Goal: Find specific page/section: Find specific page/section

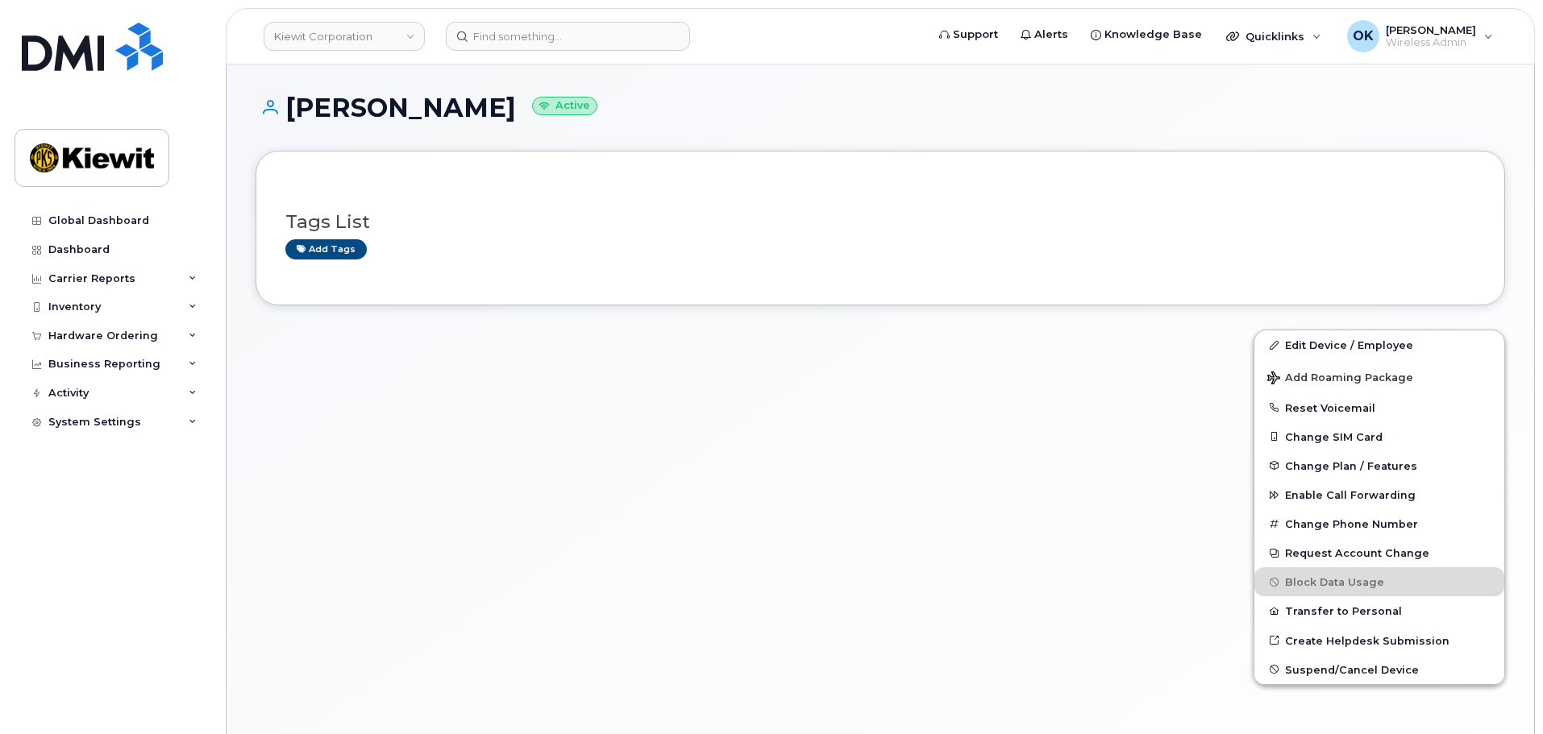
drag, startPoint x: 679, startPoint y: 60, endPoint x: 438, endPoint y: 57, distance: 241.0
click at [678, 60] on header "Kiewit Corporation Support Alerts Knowledge Base Quicklinks Suspend / Cancel De…" at bounding box center [880, 36] width 1309 height 56
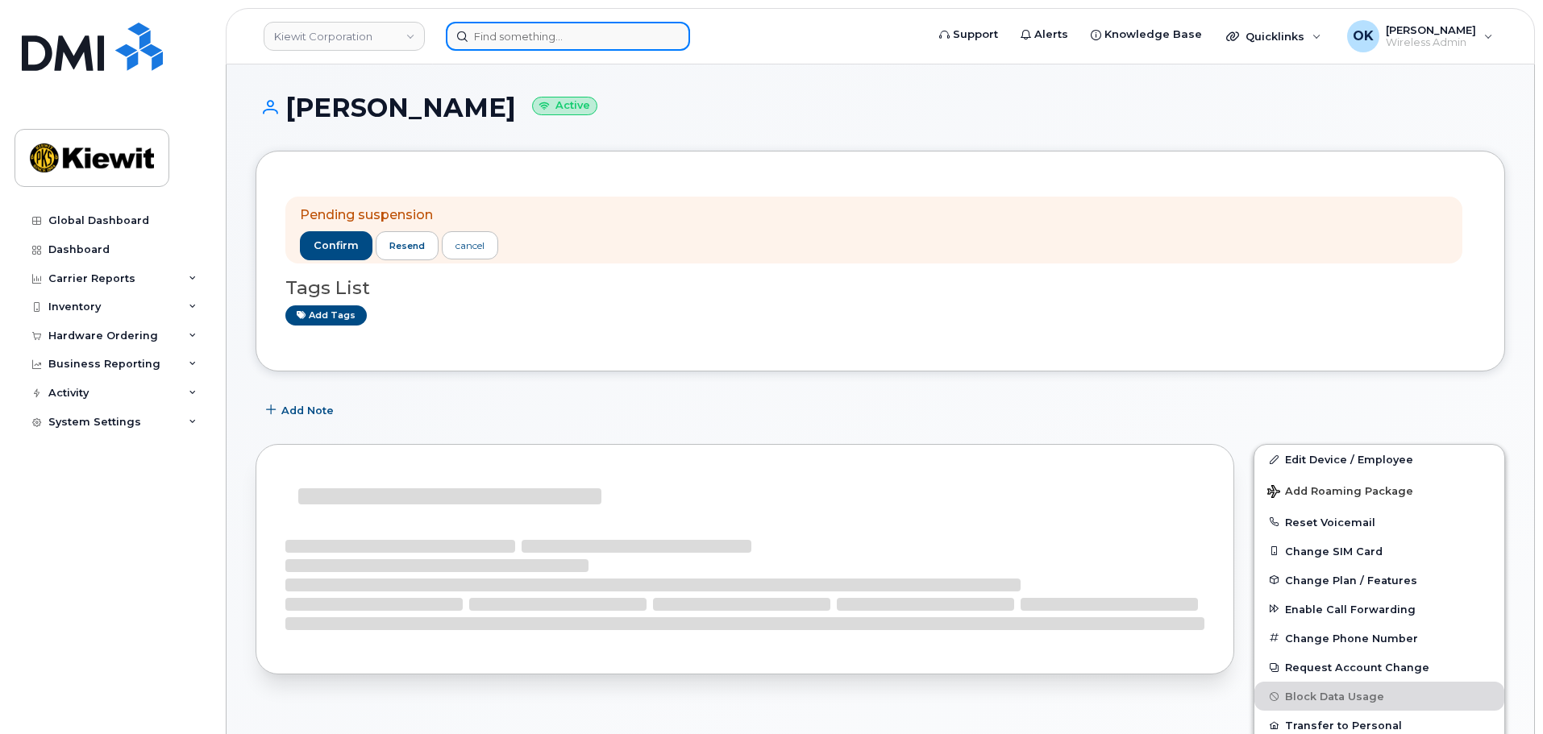
click at [506, 34] on input at bounding box center [568, 36] width 244 height 29
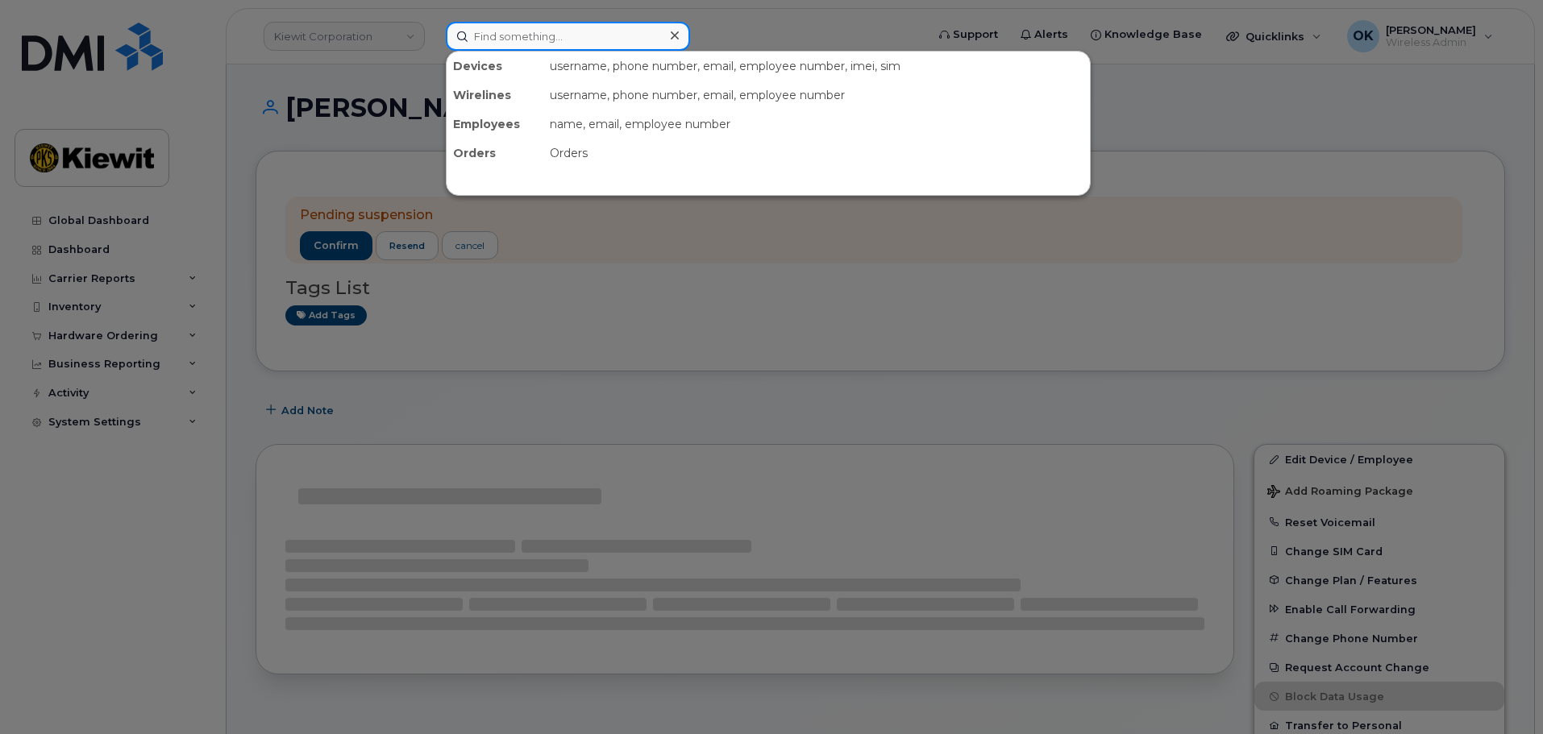
paste input "00584136"
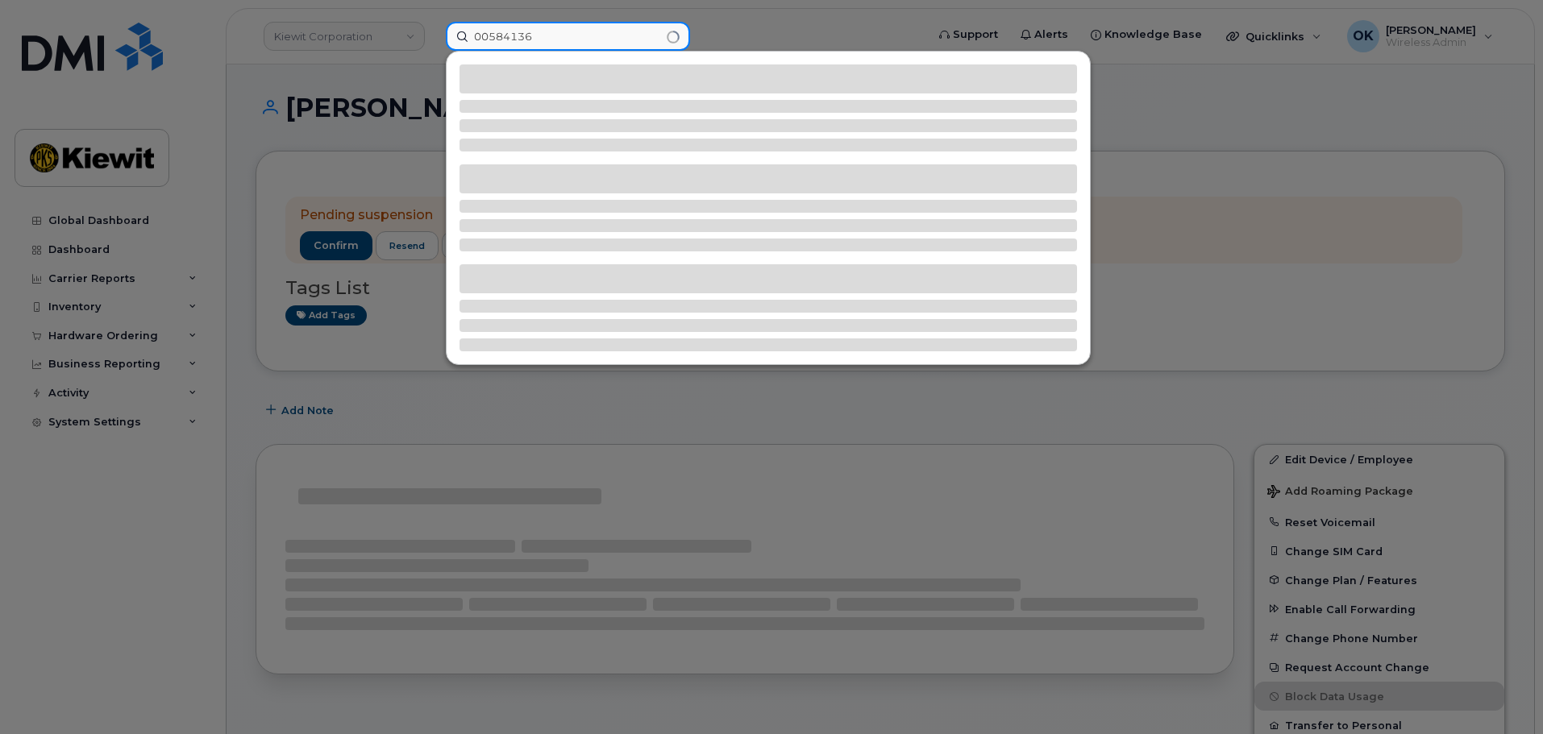
click at [488, 41] on input "00584136" at bounding box center [568, 36] width 244 height 29
type input "584136"
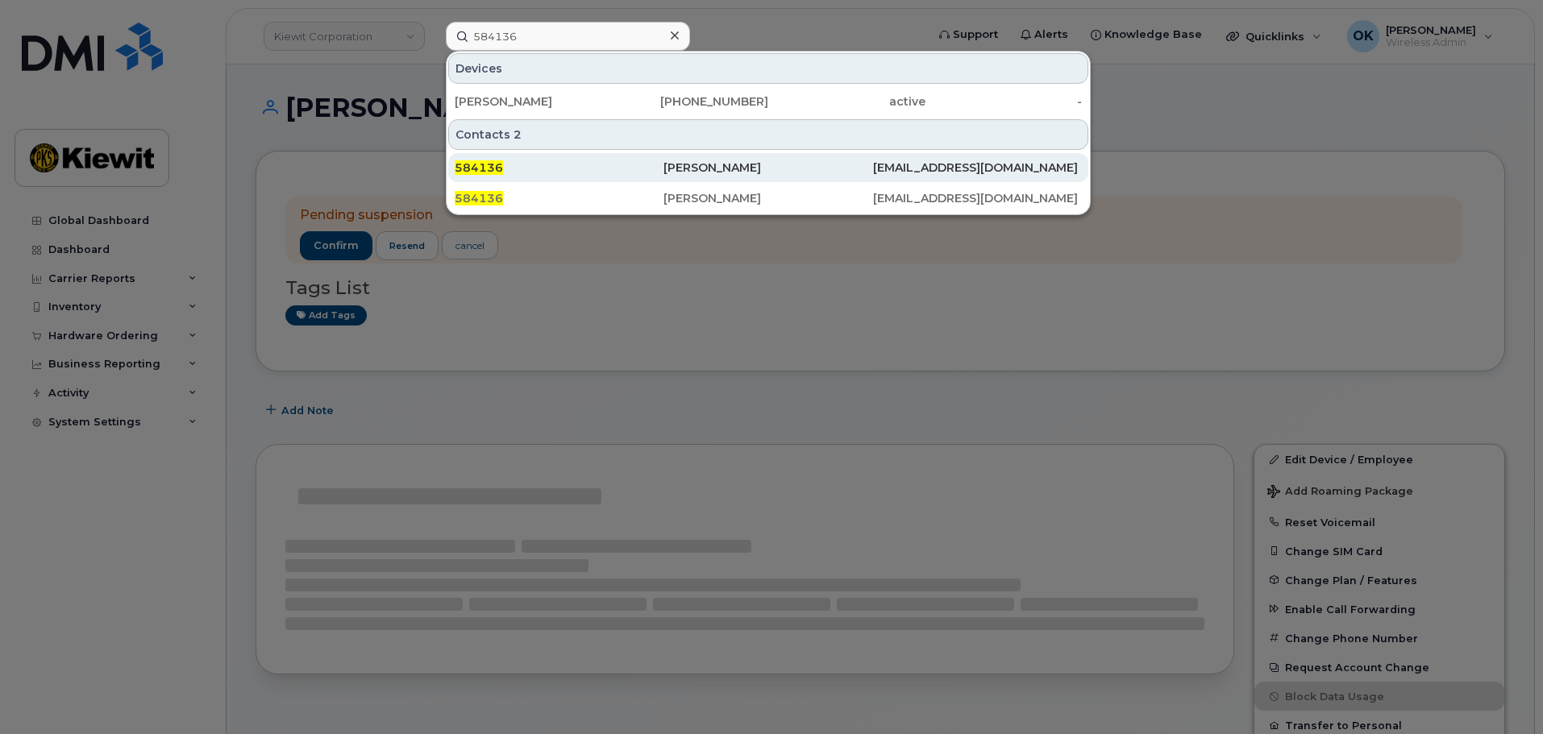
click at [689, 164] on div "[PERSON_NAME]" at bounding box center [767, 168] width 209 height 16
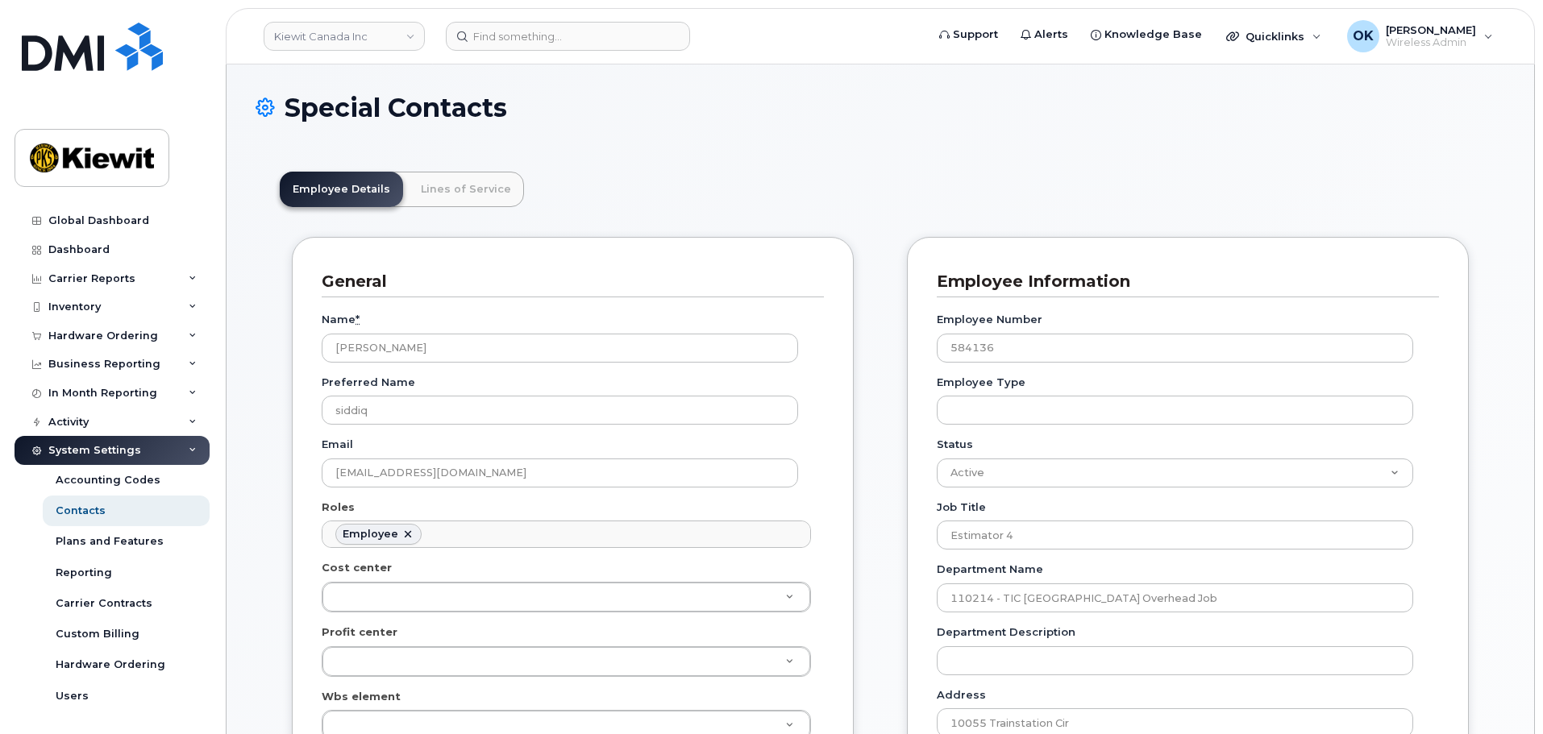
scroll to position [48, 0]
click at [484, 202] on link "Lines of Service" at bounding box center [466, 189] width 116 height 35
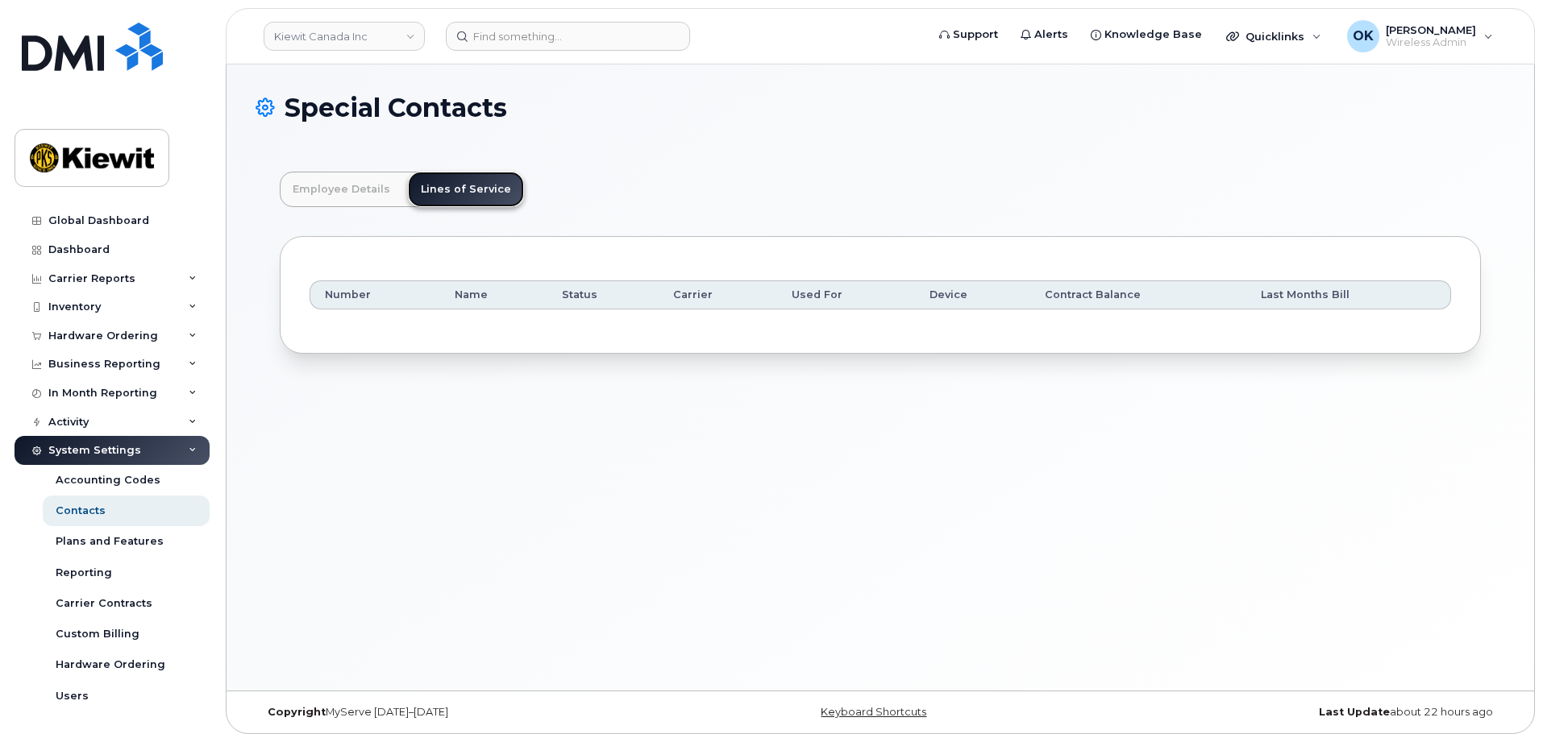
click at [483, 197] on link "Lines of Service" at bounding box center [466, 189] width 116 height 35
drag, startPoint x: 853, startPoint y: 143, endPoint x: 75, endPoint y: 293, distance: 792.0
click at [850, 143] on div "Special Contacts" at bounding box center [879, 120] width 1249 height 54
drag, startPoint x: 742, startPoint y: 61, endPoint x: 525, endPoint y: 55, distance: 217.7
click at [742, 61] on header "[PERSON_NAME] Canada Inc Support Alerts Knowledge Base Quicklinks Suspend / Can…" at bounding box center [880, 36] width 1309 height 56
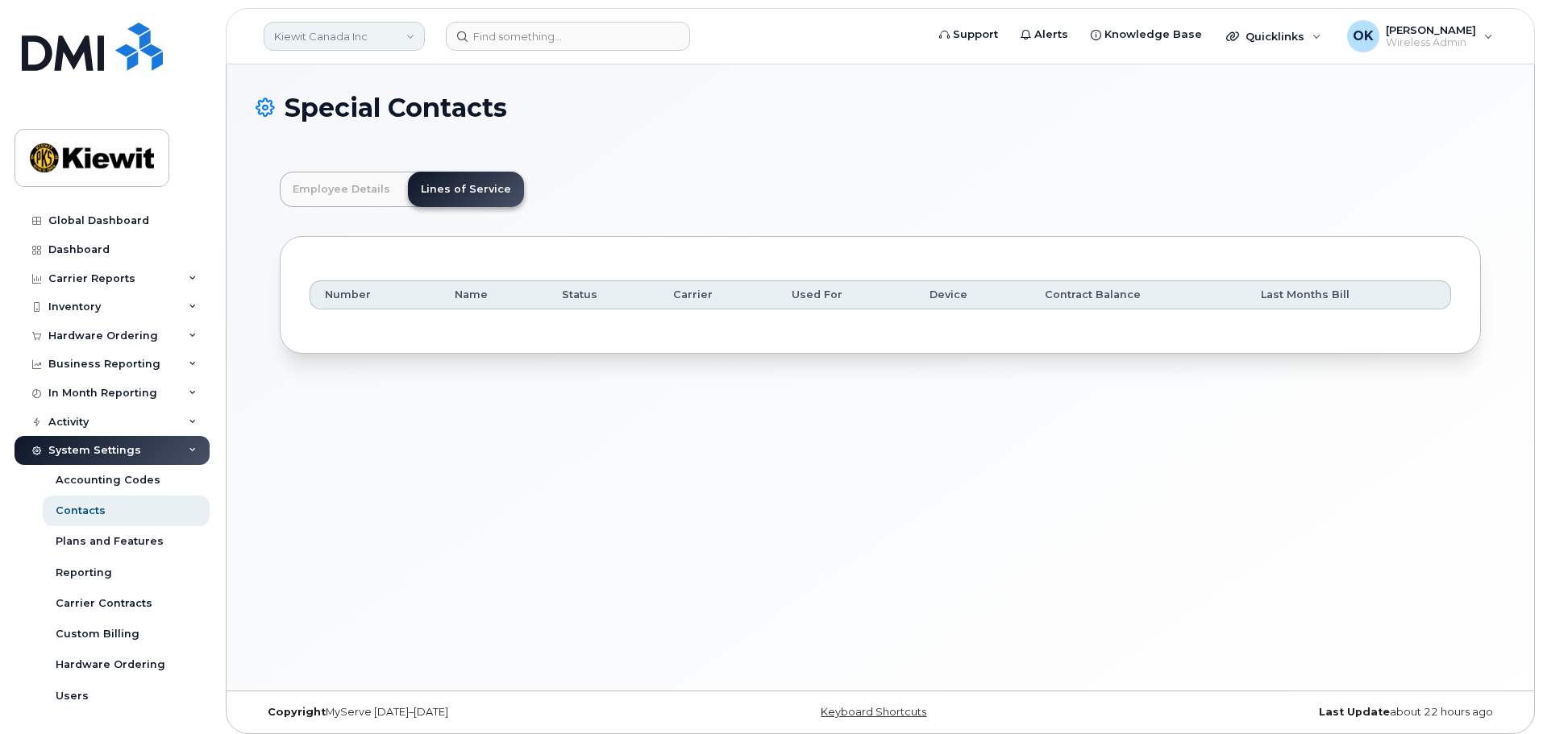
click at [363, 36] on link "Kiewit Canada Inc" at bounding box center [344, 36] width 161 height 29
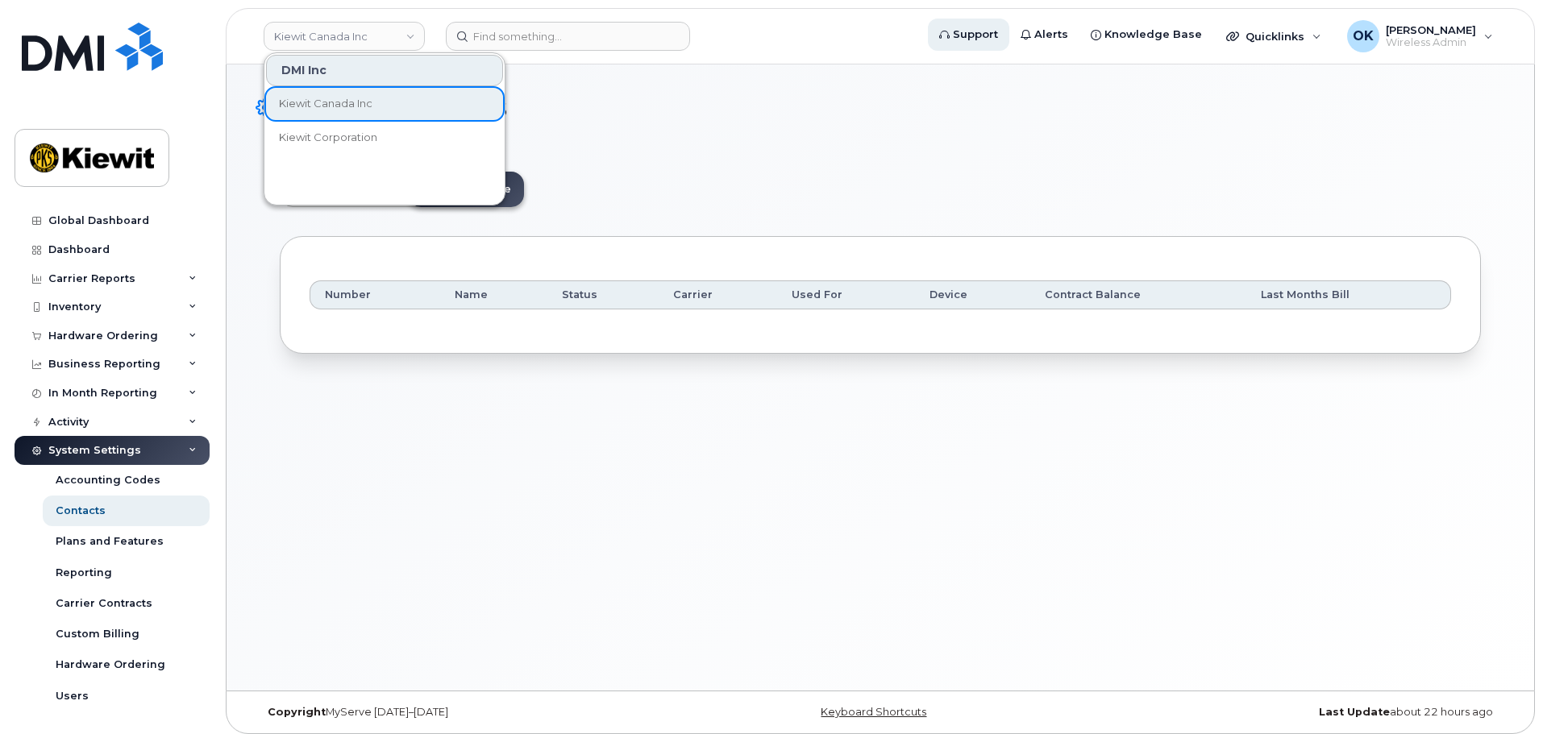
drag, startPoint x: 928, startPoint y: 119, endPoint x: 982, endPoint y: 48, distance: 89.1
click at [930, 116] on h1 "Special Contacts" at bounding box center [879, 107] width 1249 height 28
